Goal: Information Seeking & Learning: Learn about a topic

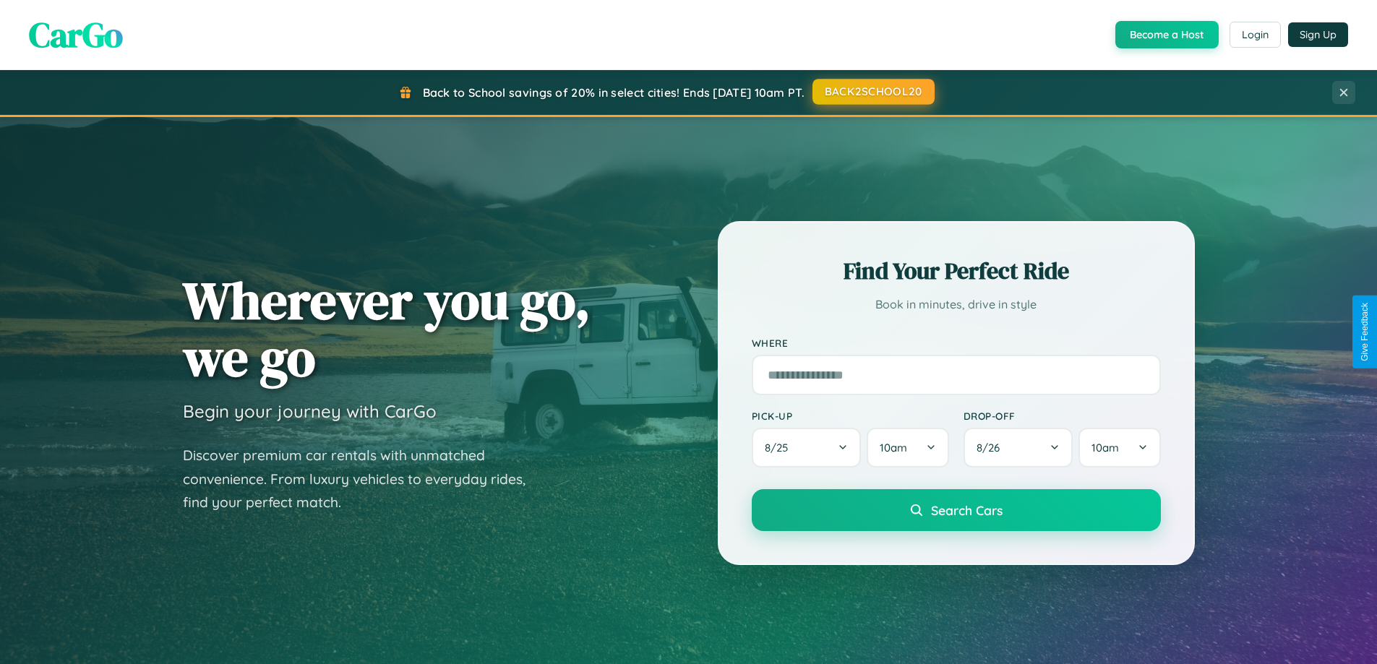
click at [873, 92] on button "BACK2SCHOOL20" at bounding box center [874, 92] width 122 height 26
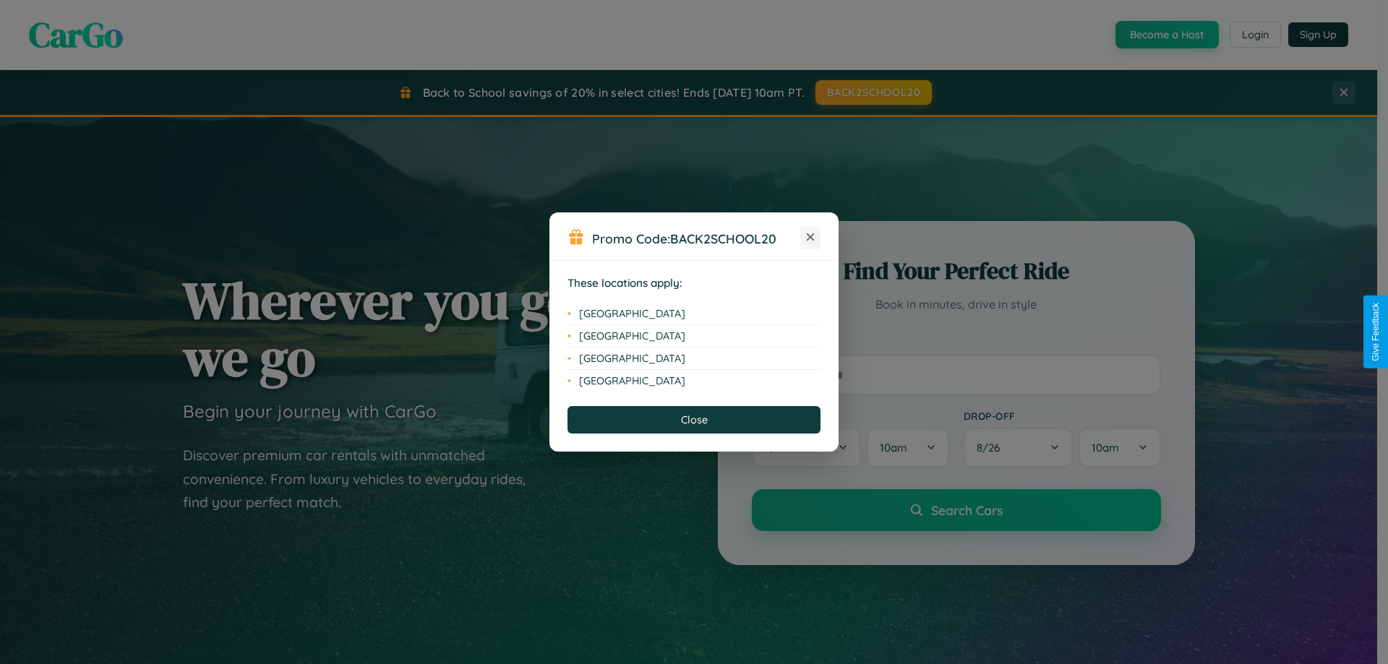
click at [810, 238] on icon at bounding box center [811, 237] width 8 height 8
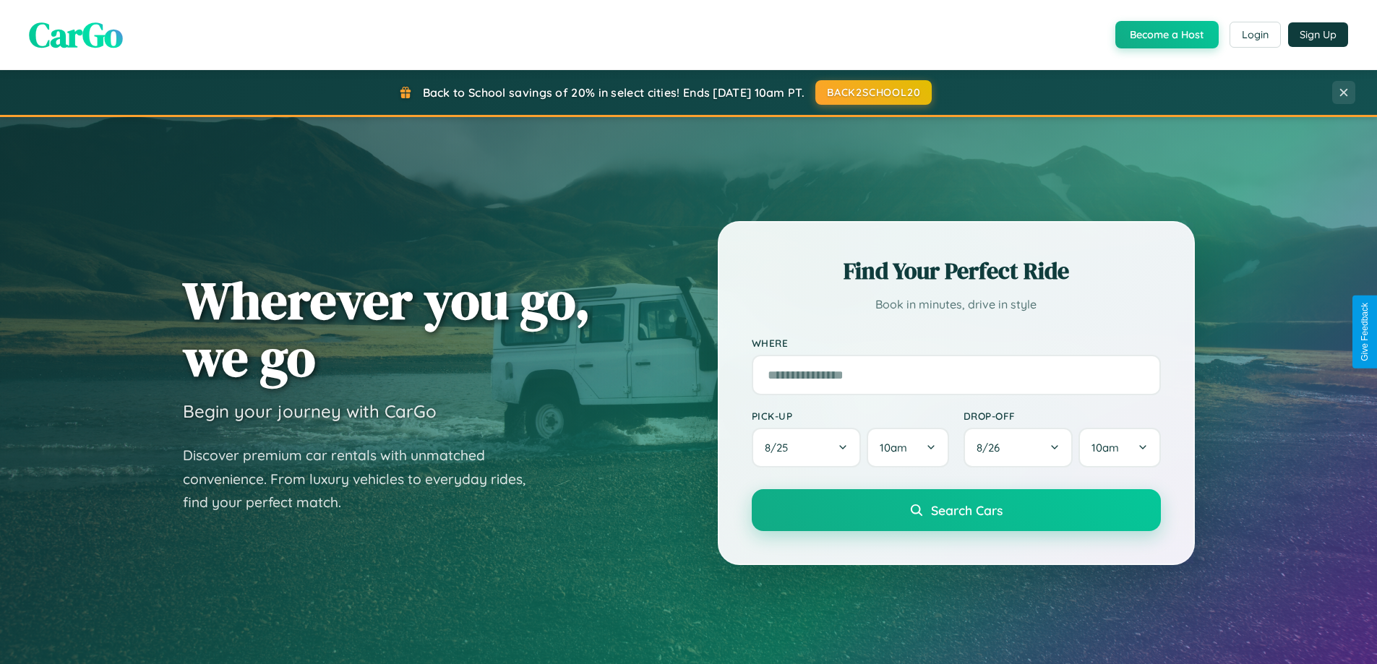
scroll to position [623, 0]
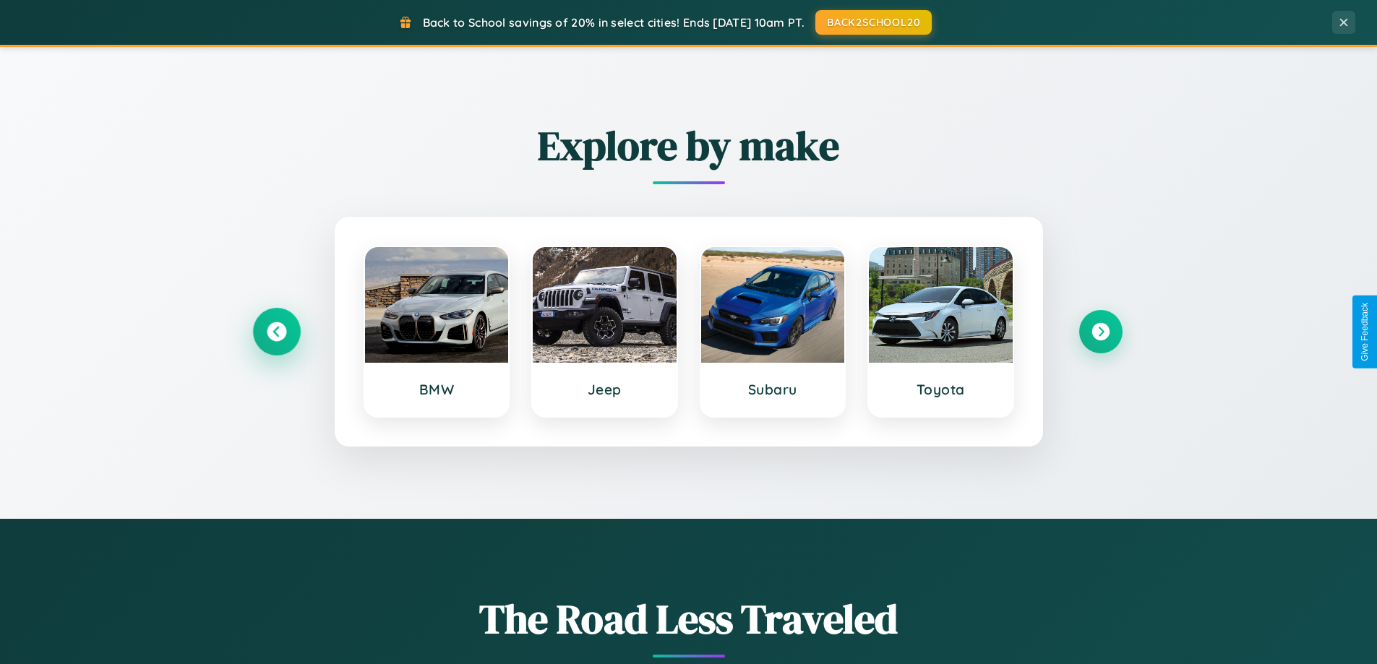
click at [276, 332] on icon at bounding box center [277, 332] width 20 height 20
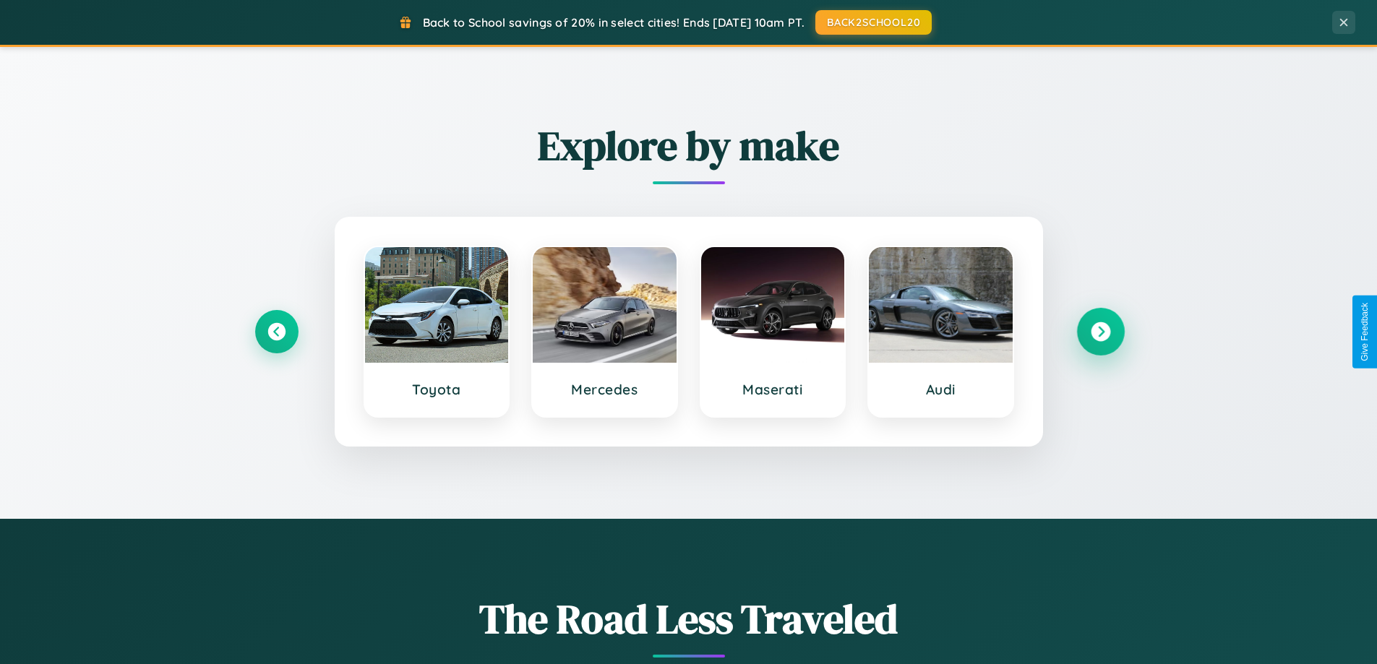
click at [1100, 332] on icon at bounding box center [1101, 332] width 20 height 20
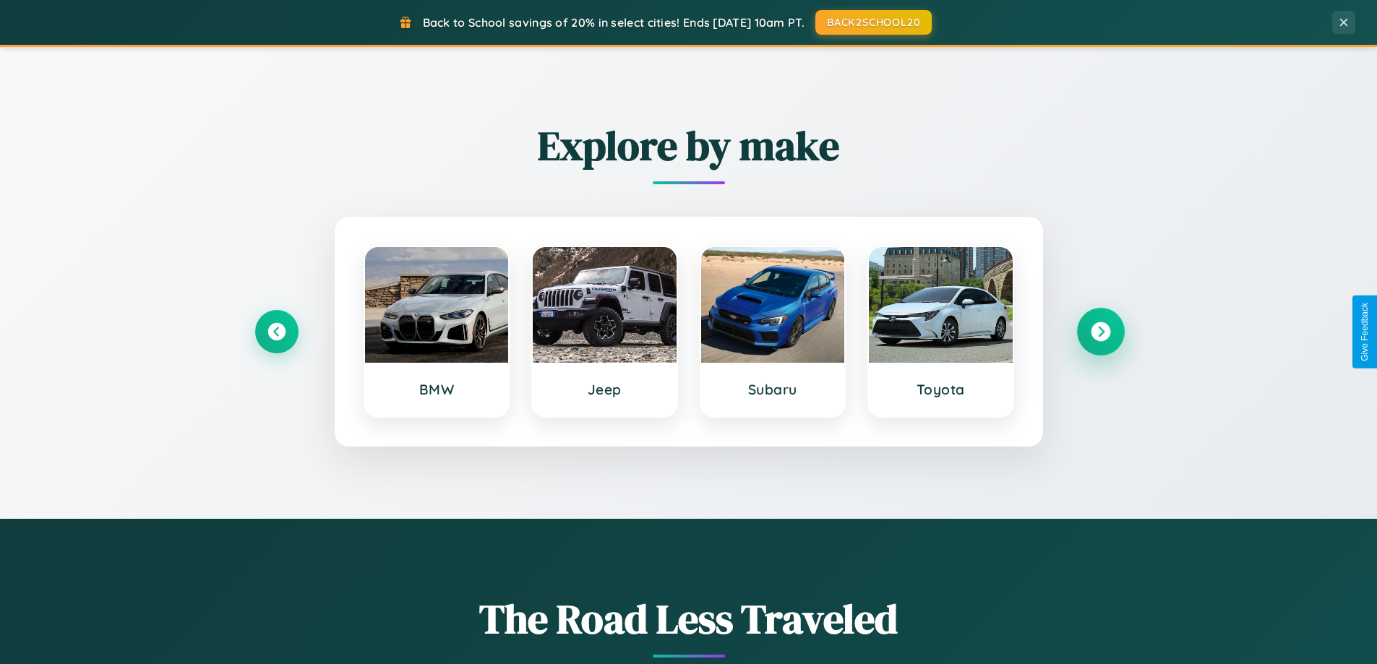
click at [1100, 332] on icon at bounding box center [1101, 332] width 20 height 20
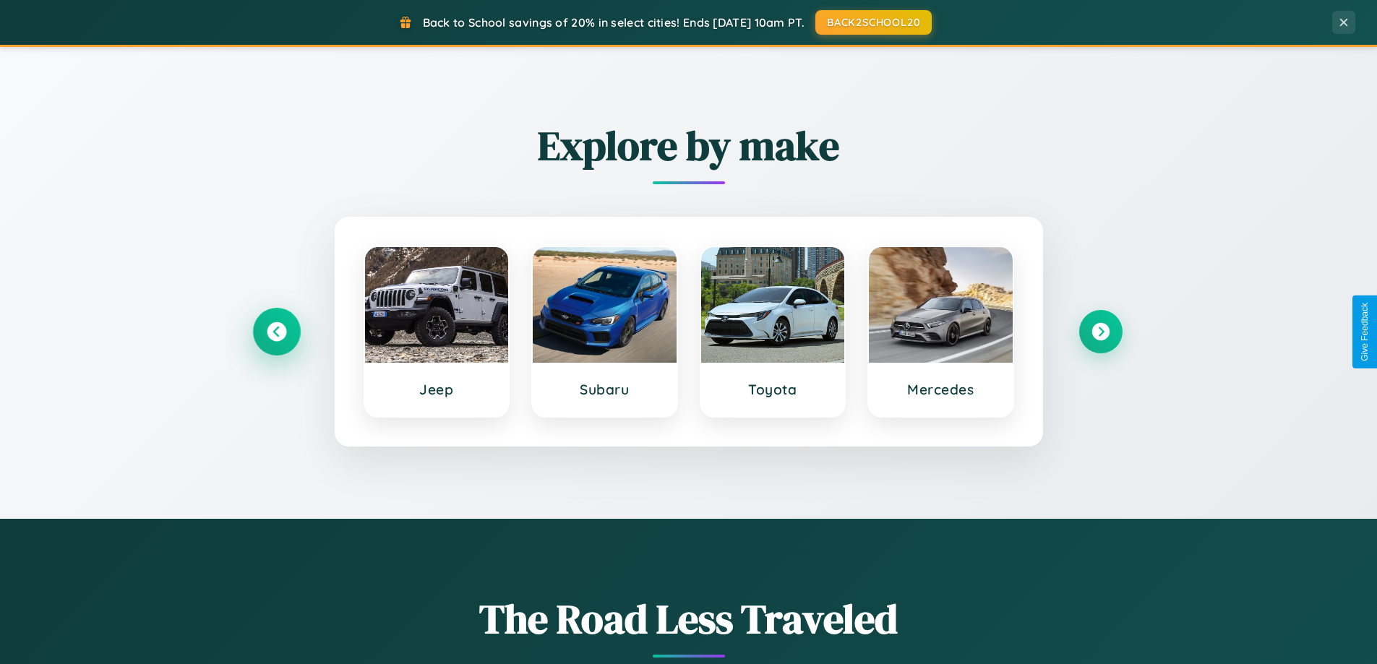
click at [276, 332] on icon at bounding box center [277, 332] width 20 height 20
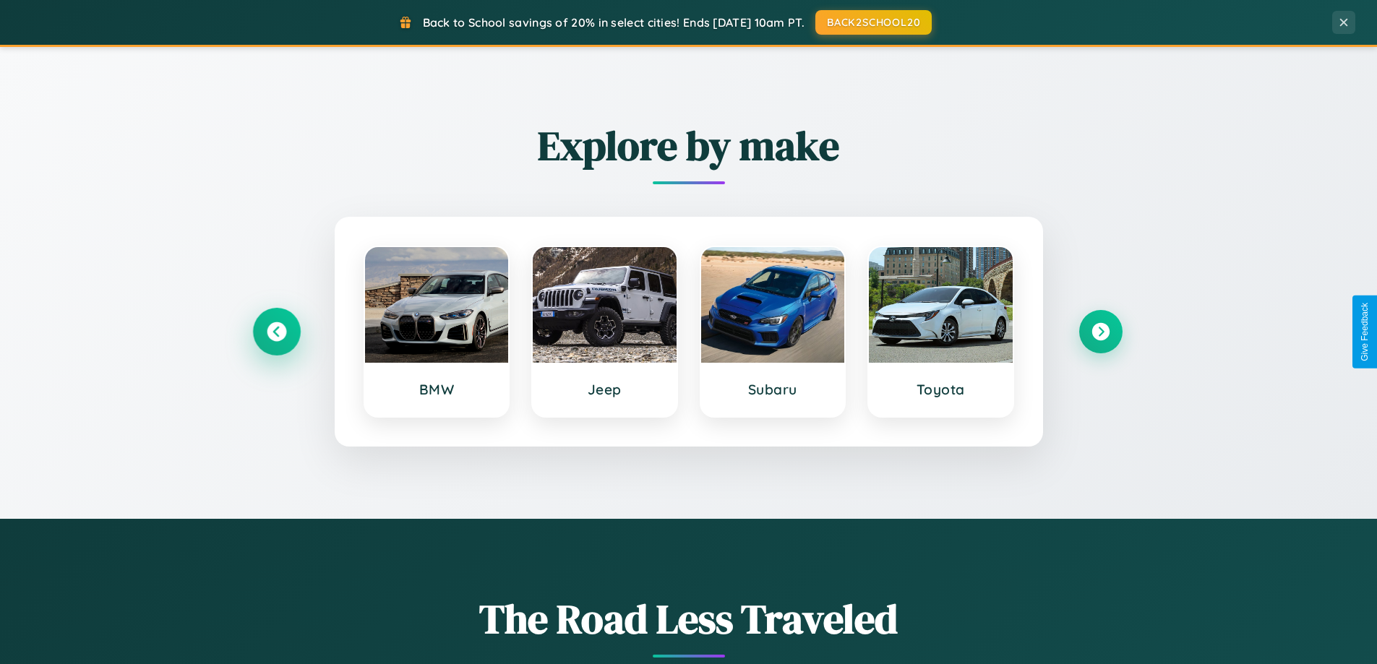
scroll to position [995, 0]
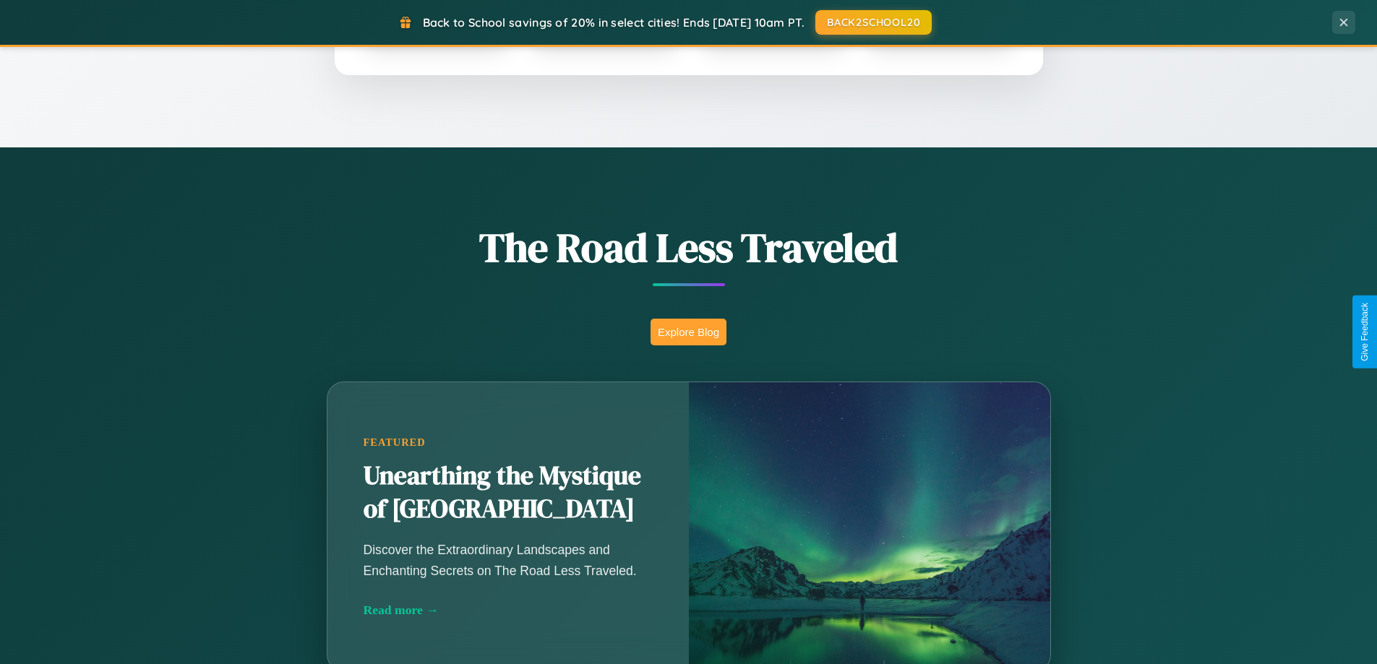
click at [688, 332] on button "Explore Blog" at bounding box center [689, 332] width 76 height 27
